Goal: Information Seeking & Learning: Learn about a topic

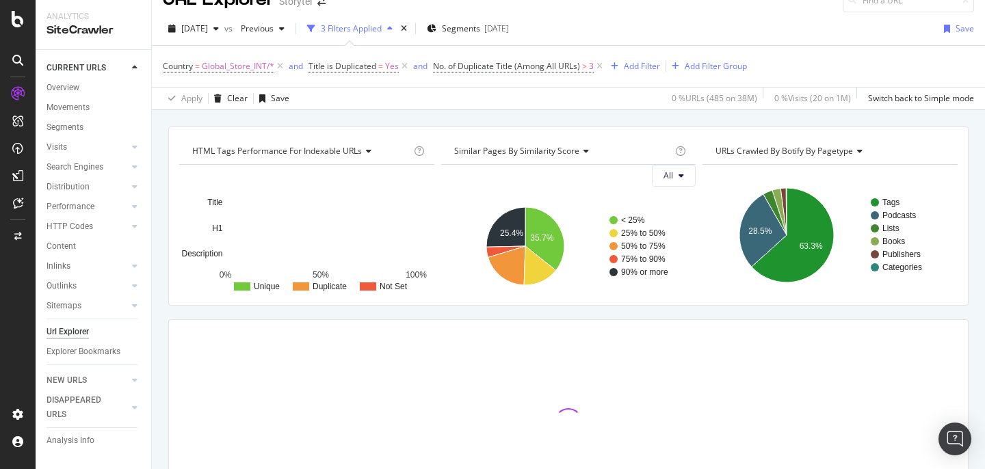
scroll to position [10, 0]
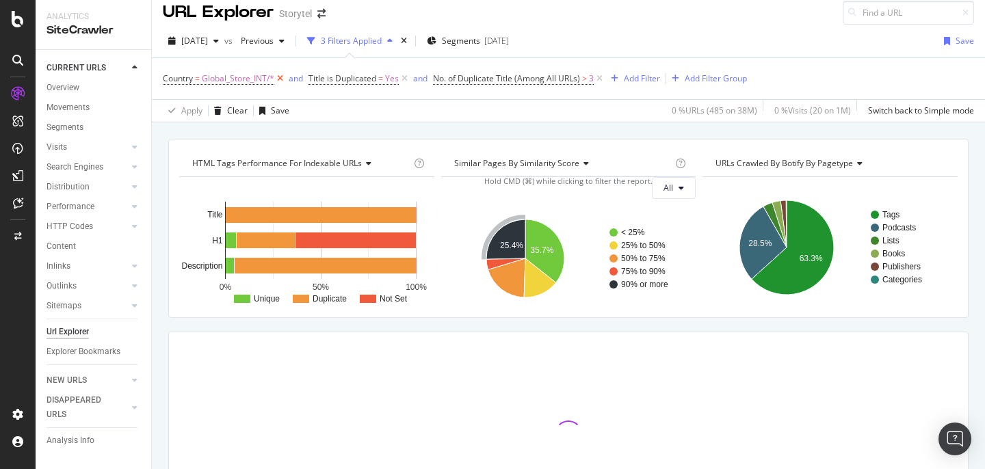
click at [282, 79] on icon at bounding box center [280, 79] width 12 height 14
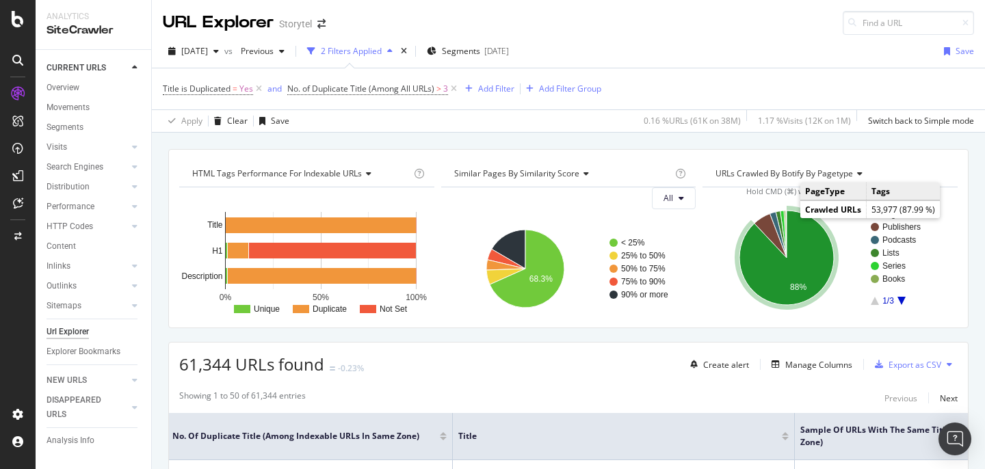
click at [761, 265] on icon "A chart." at bounding box center [786, 258] width 94 height 94
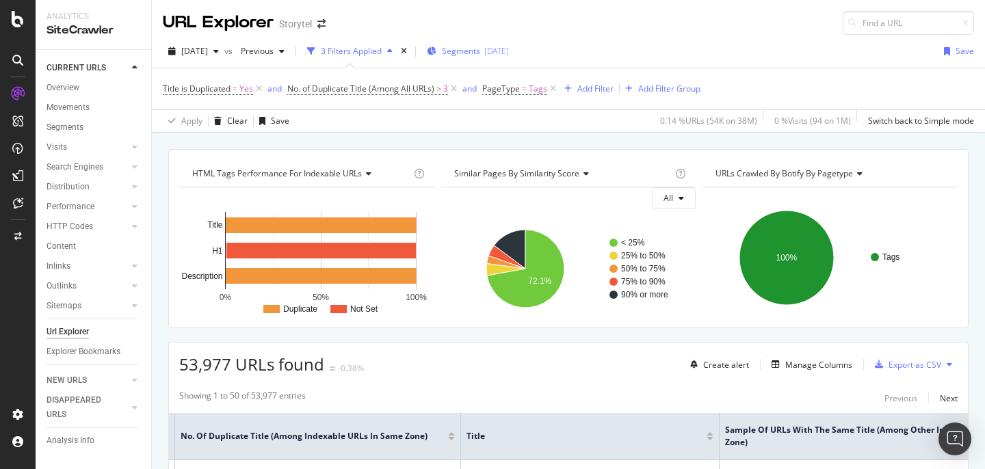
click at [501, 53] on div "Segments [DATE]" at bounding box center [468, 51] width 82 height 12
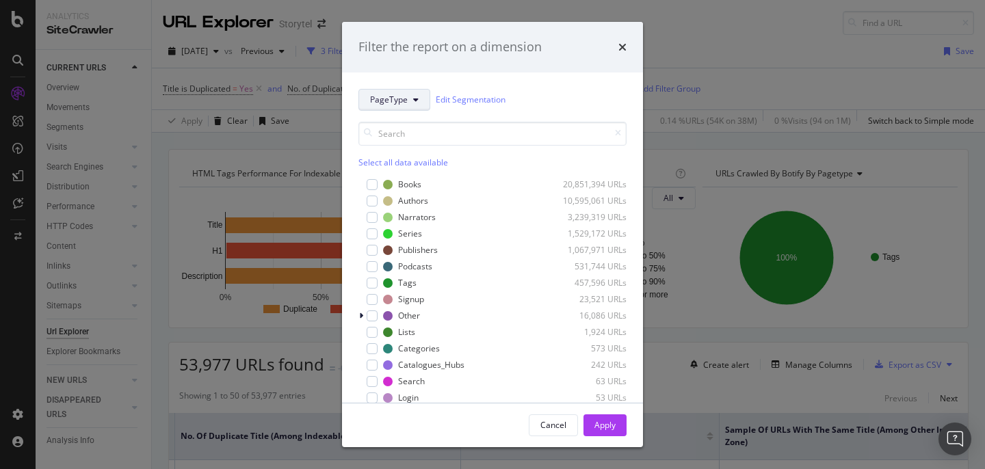
click at [418, 97] on button "PageType" at bounding box center [394, 100] width 72 height 22
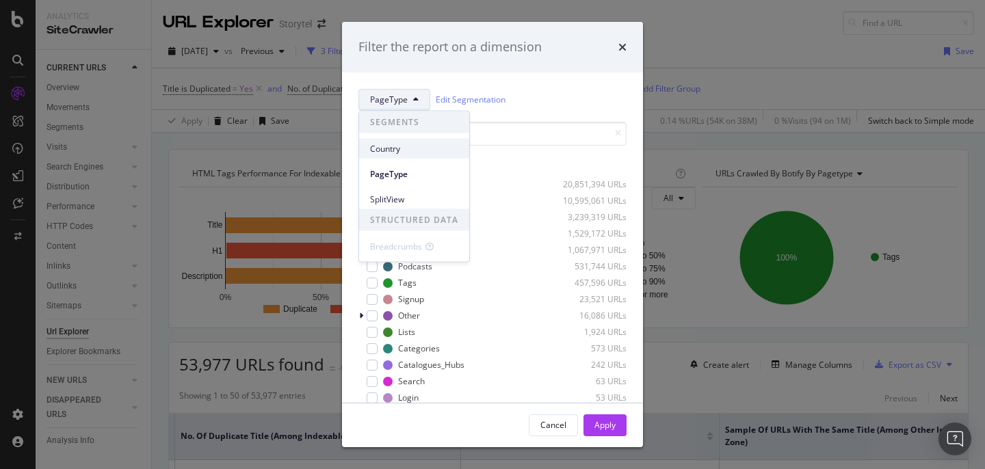
click at [414, 144] on span "Country" at bounding box center [414, 148] width 88 height 12
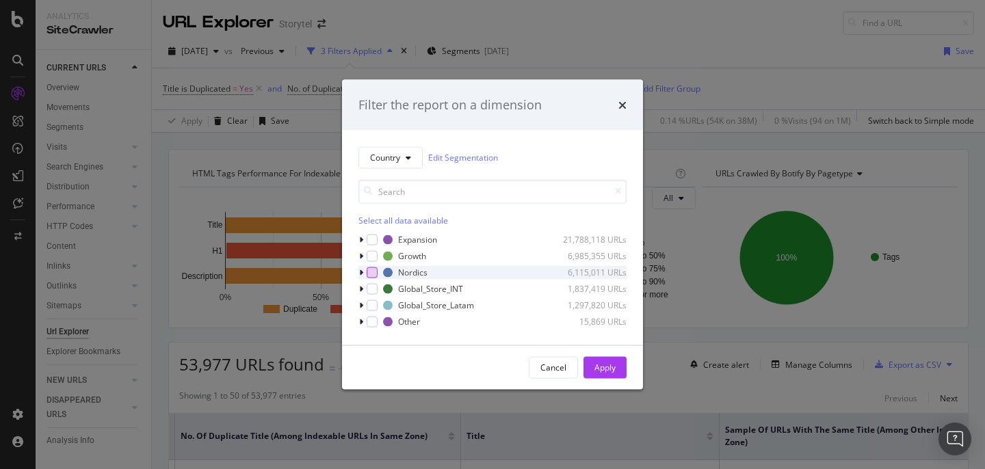
click at [376, 271] on div "modal" at bounding box center [372, 272] width 11 height 11
click at [375, 259] on div "modal" at bounding box center [372, 255] width 11 height 11
click at [602, 367] on div "Apply" at bounding box center [604, 368] width 21 height 12
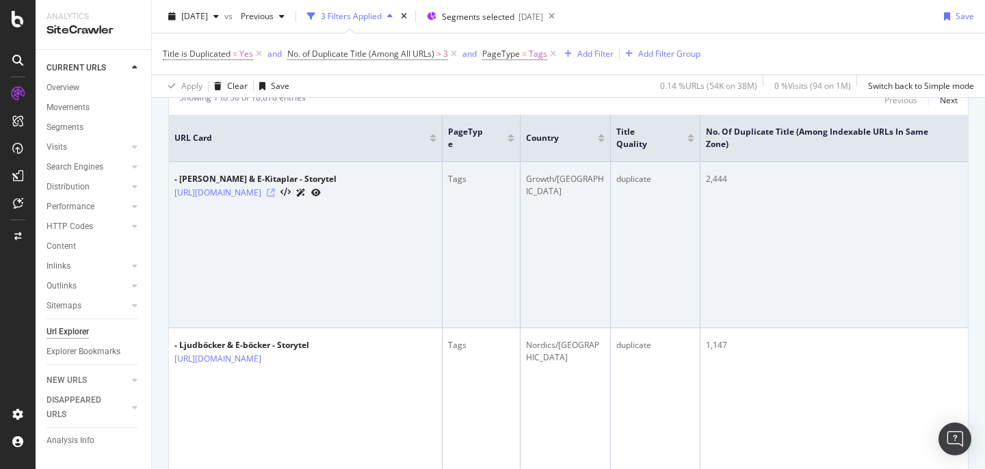
click at [275, 194] on icon at bounding box center [271, 193] width 8 height 8
